Goal: Find specific page/section: Find specific page/section

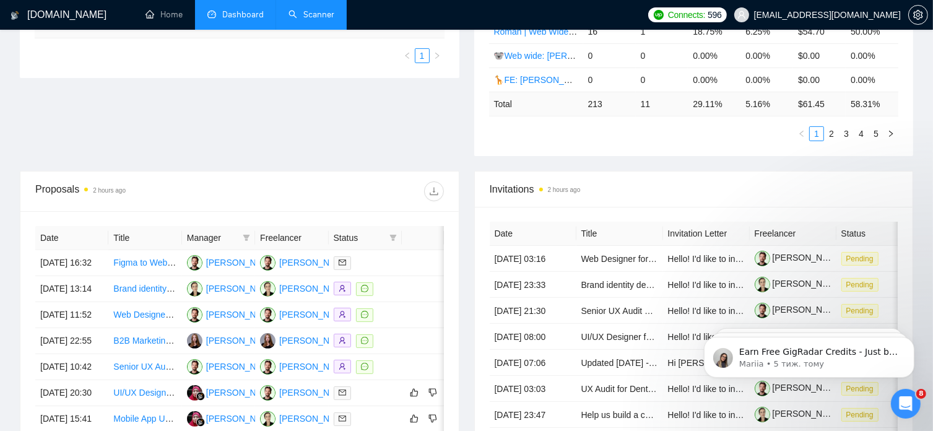
click at [327, 12] on link "Scanner" at bounding box center [312, 14] width 46 height 11
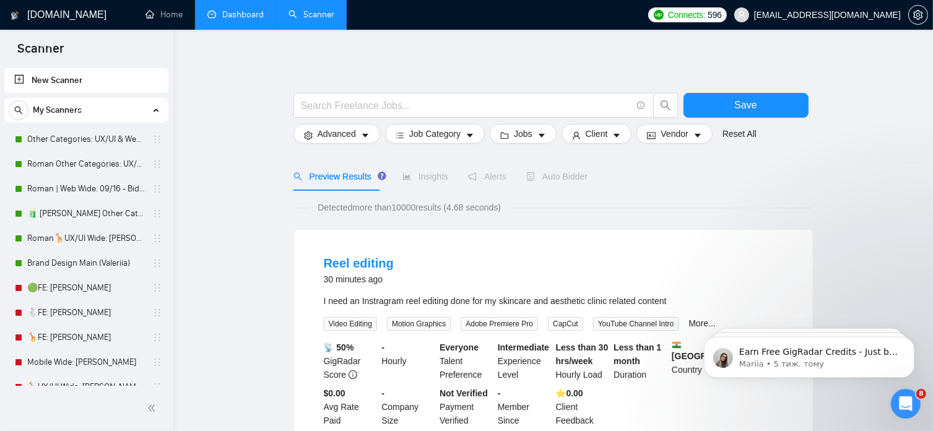
click at [238, 13] on link "Dashboard" at bounding box center [235, 14] width 56 height 11
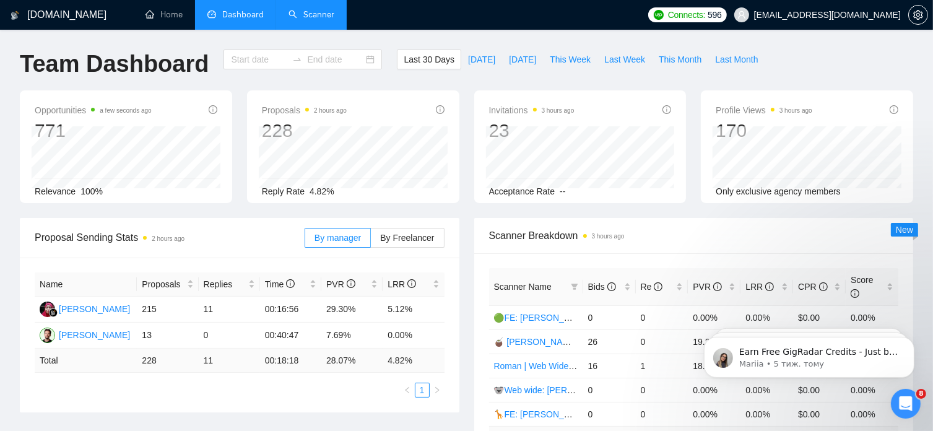
type input "[DATE]"
